Goal: Find specific page/section

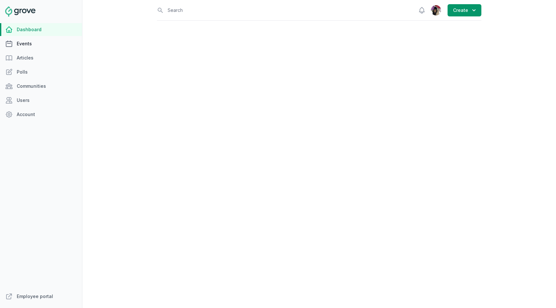
click at [34, 42] on link "Events" at bounding box center [41, 43] width 82 height 13
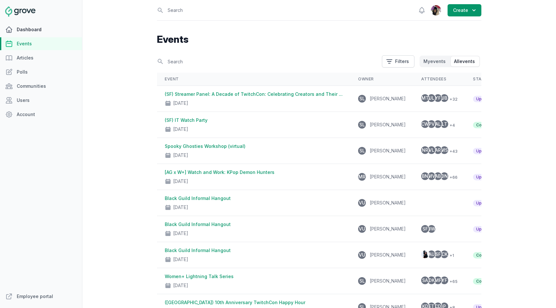
click at [11, 30] on icon at bounding box center [9, 30] width 8 height 8
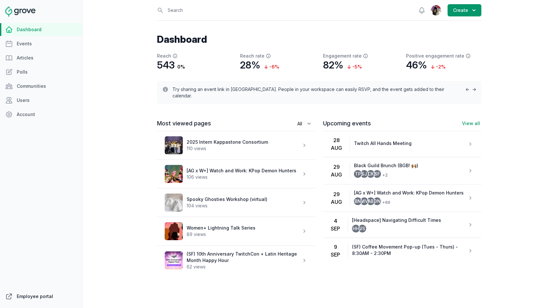
click at [32, 295] on link "Employee portal" at bounding box center [41, 296] width 82 height 13
click at [380, 140] on p "Twitch All Hands Meeting" at bounding box center [410, 143] width 113 height 6
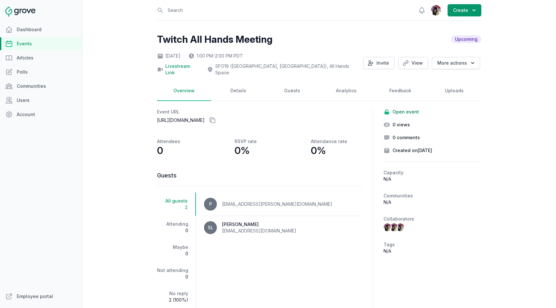
scroll to position [14, 0]
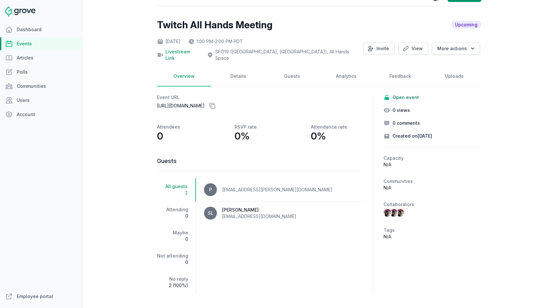
click at [26, 121] on div "Dashboard Events Articles Polls Communities Users Account" at bounding box center [41, 156] width 82 height 267
click at [27, 113] on link "Account" at bounding box center [41, 114] width 82 height 13
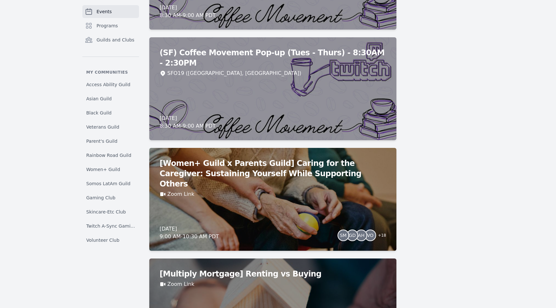
scroll to position [843, 0]
